Goal: Navigation & Orientation: Find specific page/section

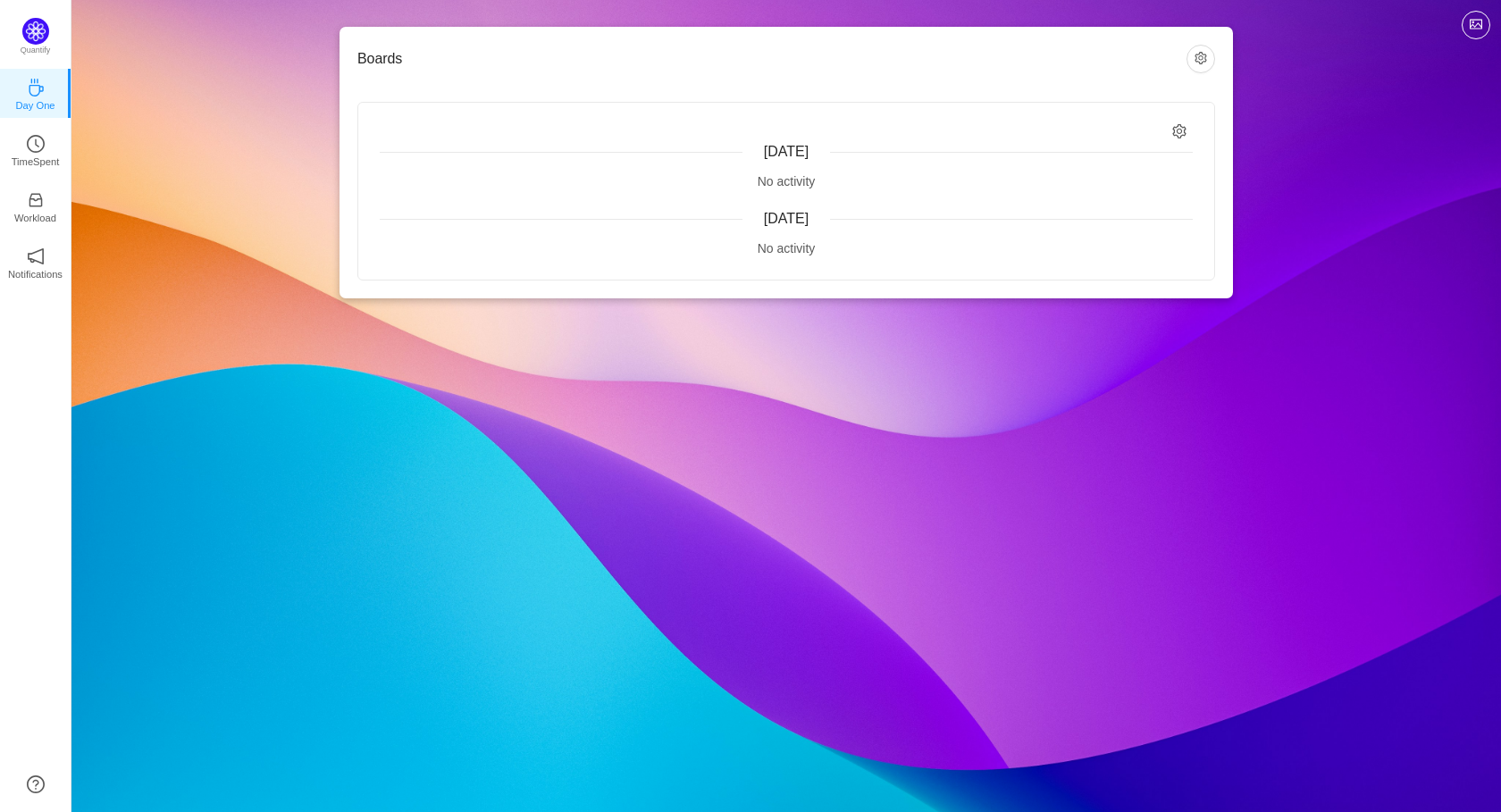
click at [778, 158] on span "Today" at bounding box center [786, 152] width 44 height 15
click at [53, 157] on p "TimeSpent" at bounding box center [36, 161] width 48 height 16
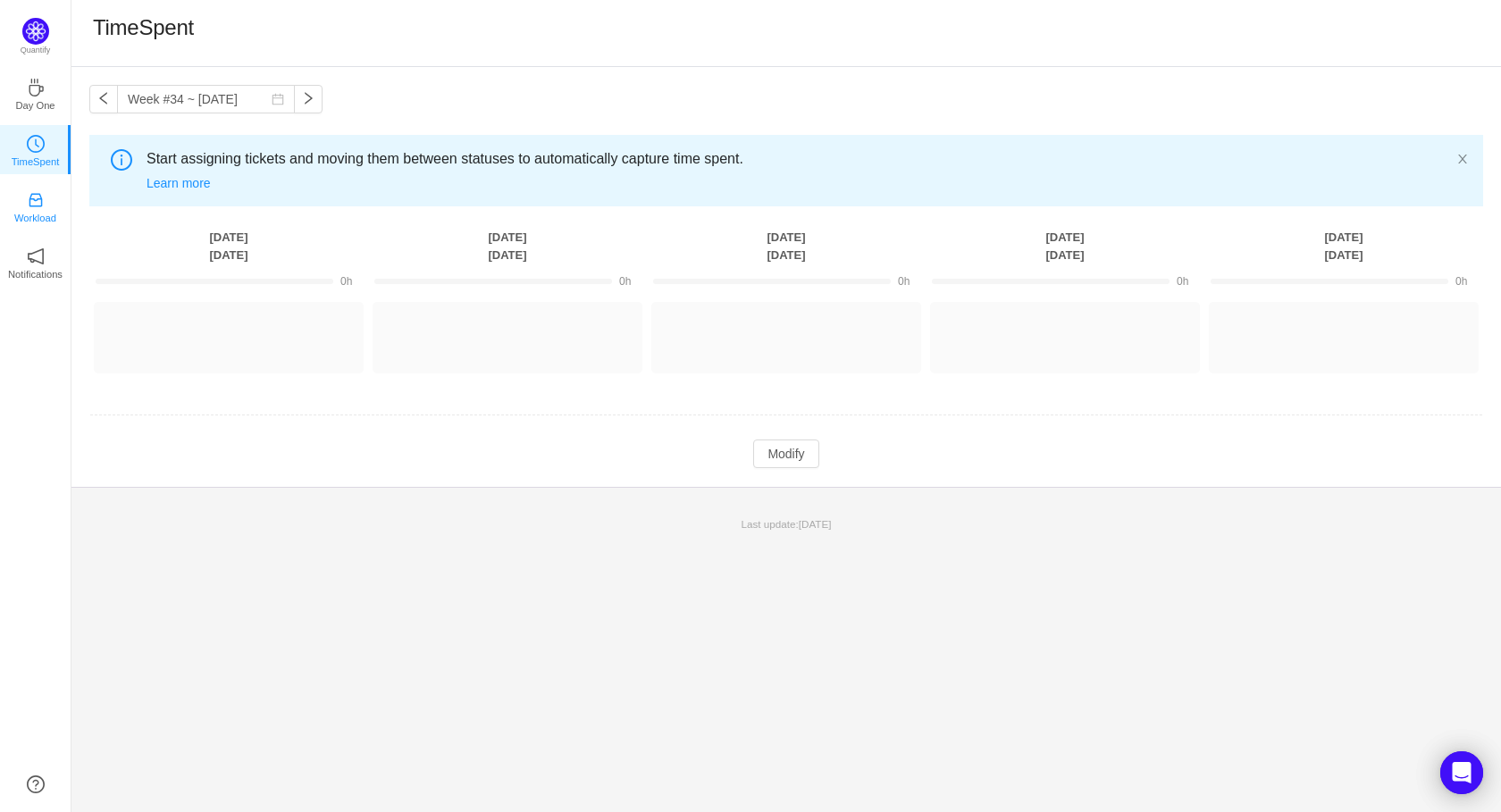
click at [38, 215] on p "Workload" at bounding box center [35, 218] width 42 height 16
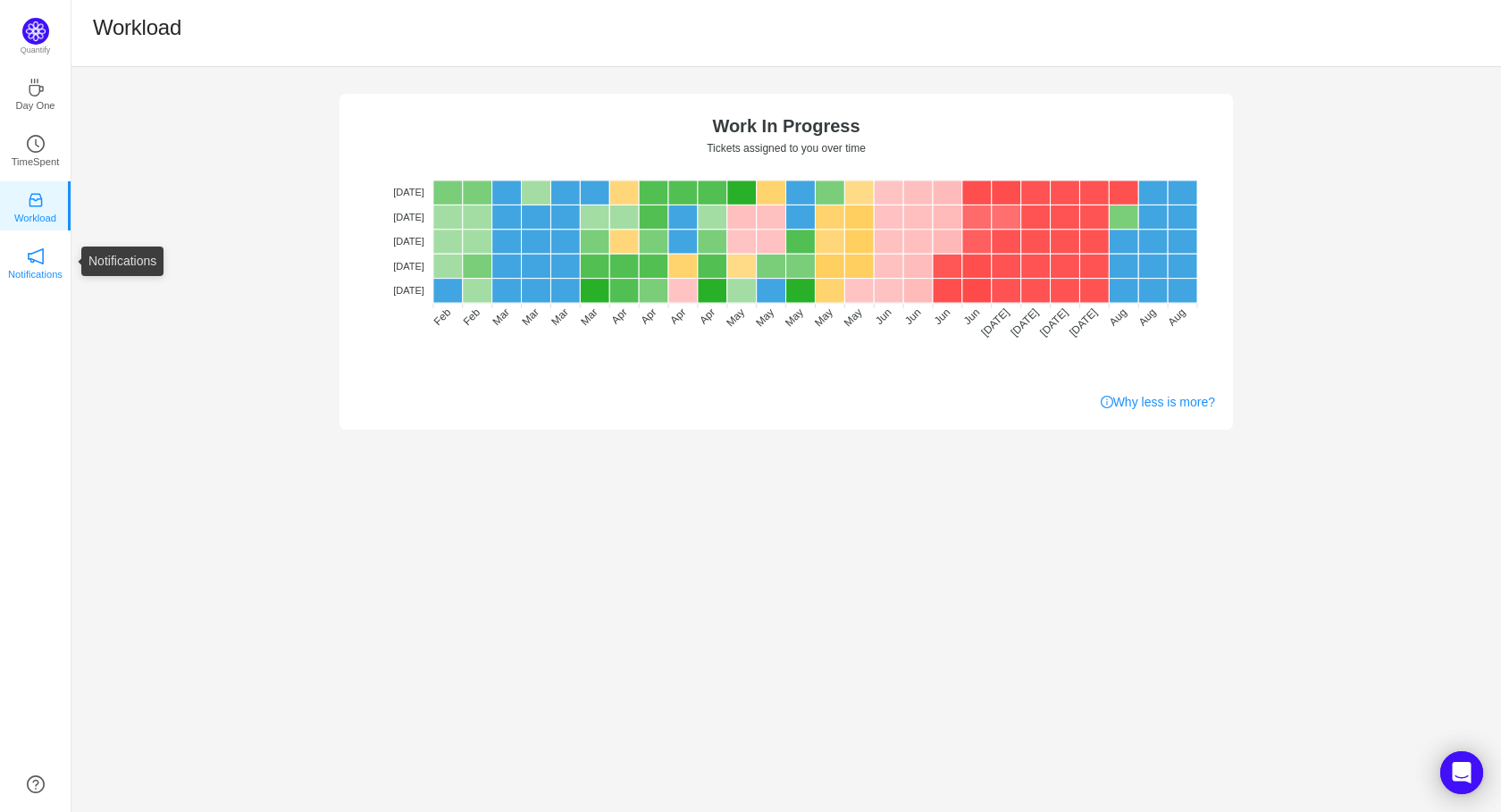
click at [48, 266] on p "Notifications" at bounding box center [35, 274] width 54 height 16
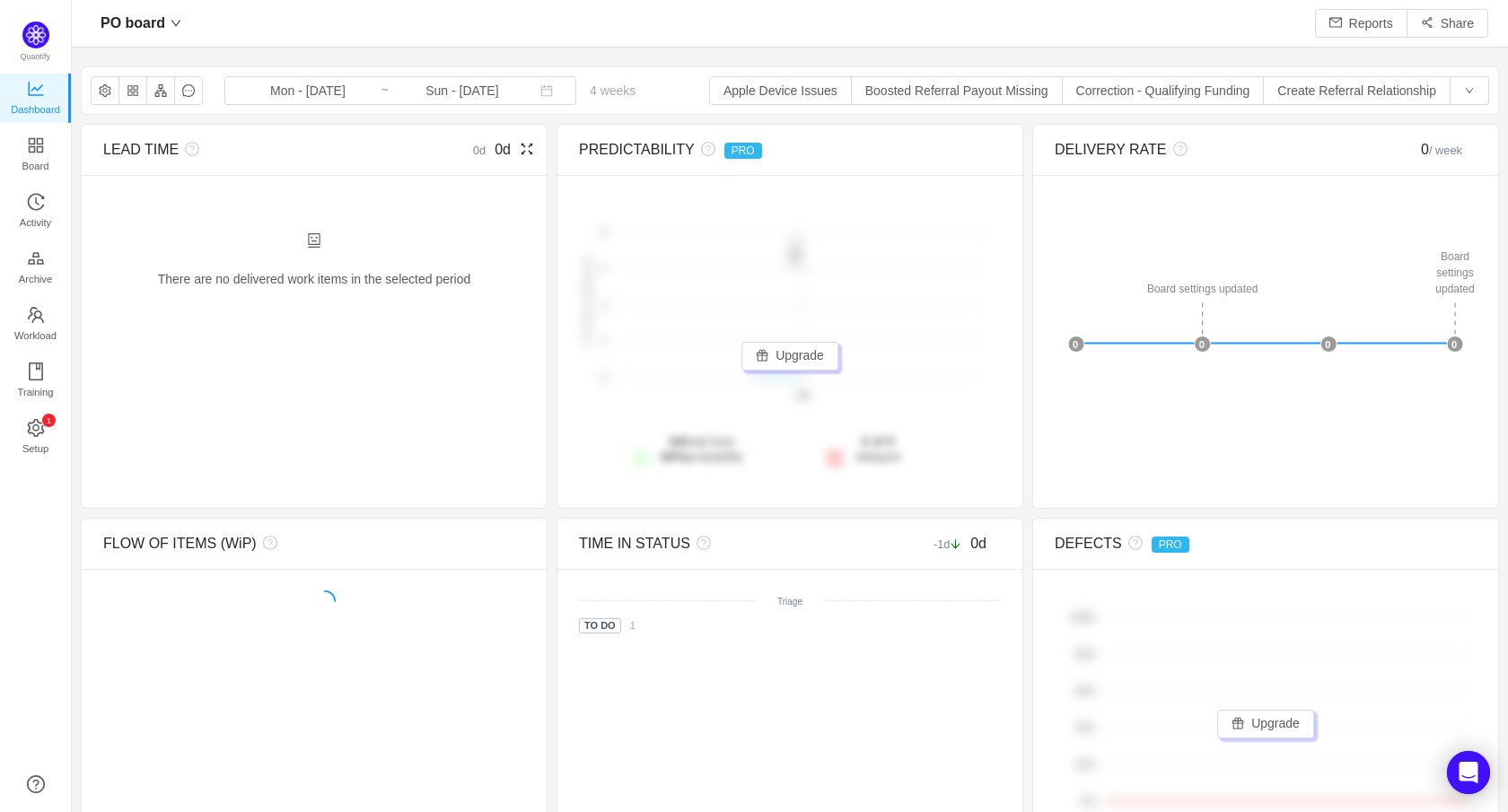
scroll to position [812, 1436]
click at [800, 88] on button "Apple Device Issues" at bounding box center [780, 91] width 143 height 29
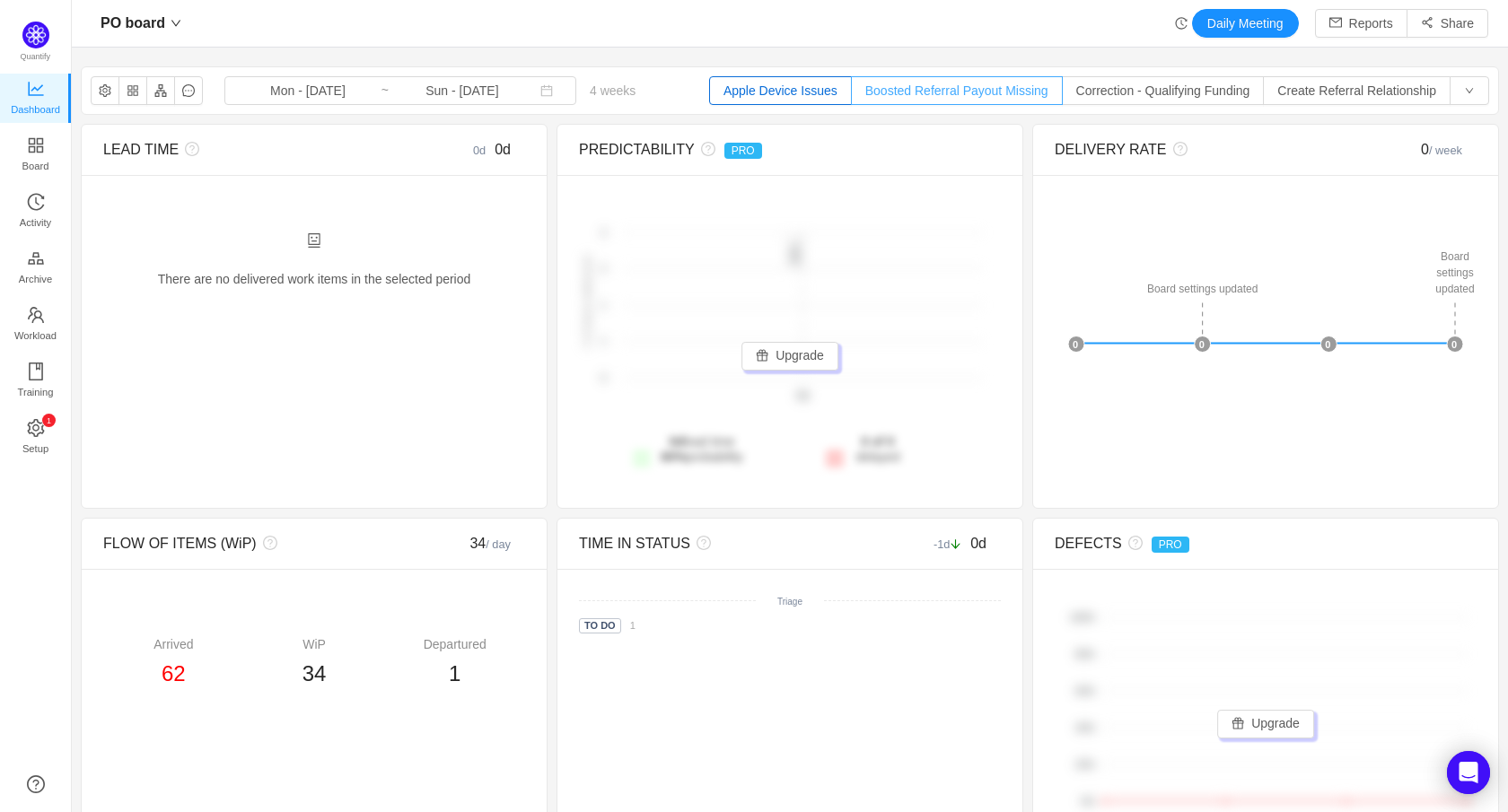
click at [898, 90] on button "Boosted Referral Payout Missing" at bounding box center [957, 91] width 212 height 29
